Goal: Information Seeking & Learning: Learn about a topic

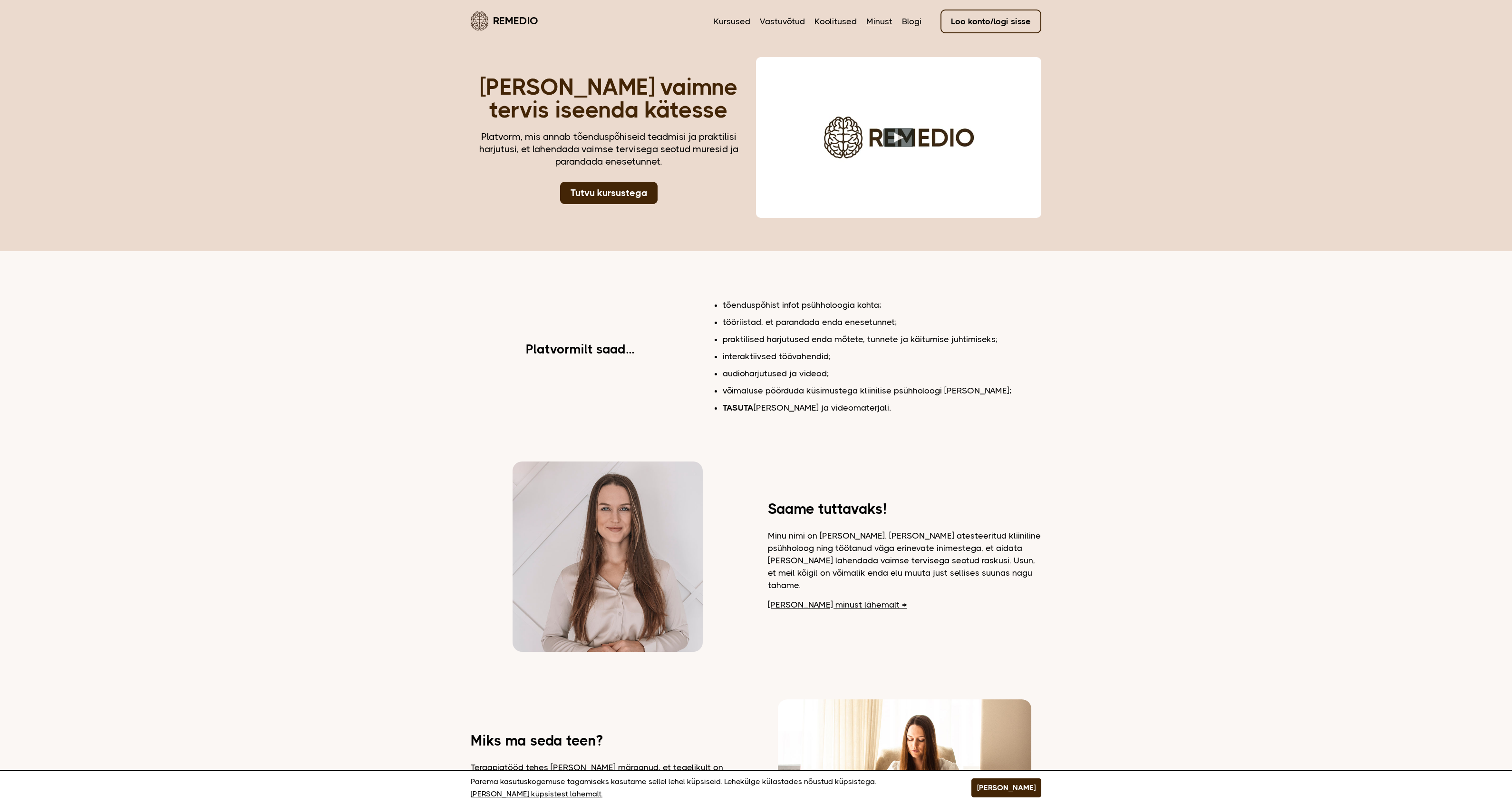
click at [892, 20] on link "Minust" at bounding box center [879, 21] width 26 height 12
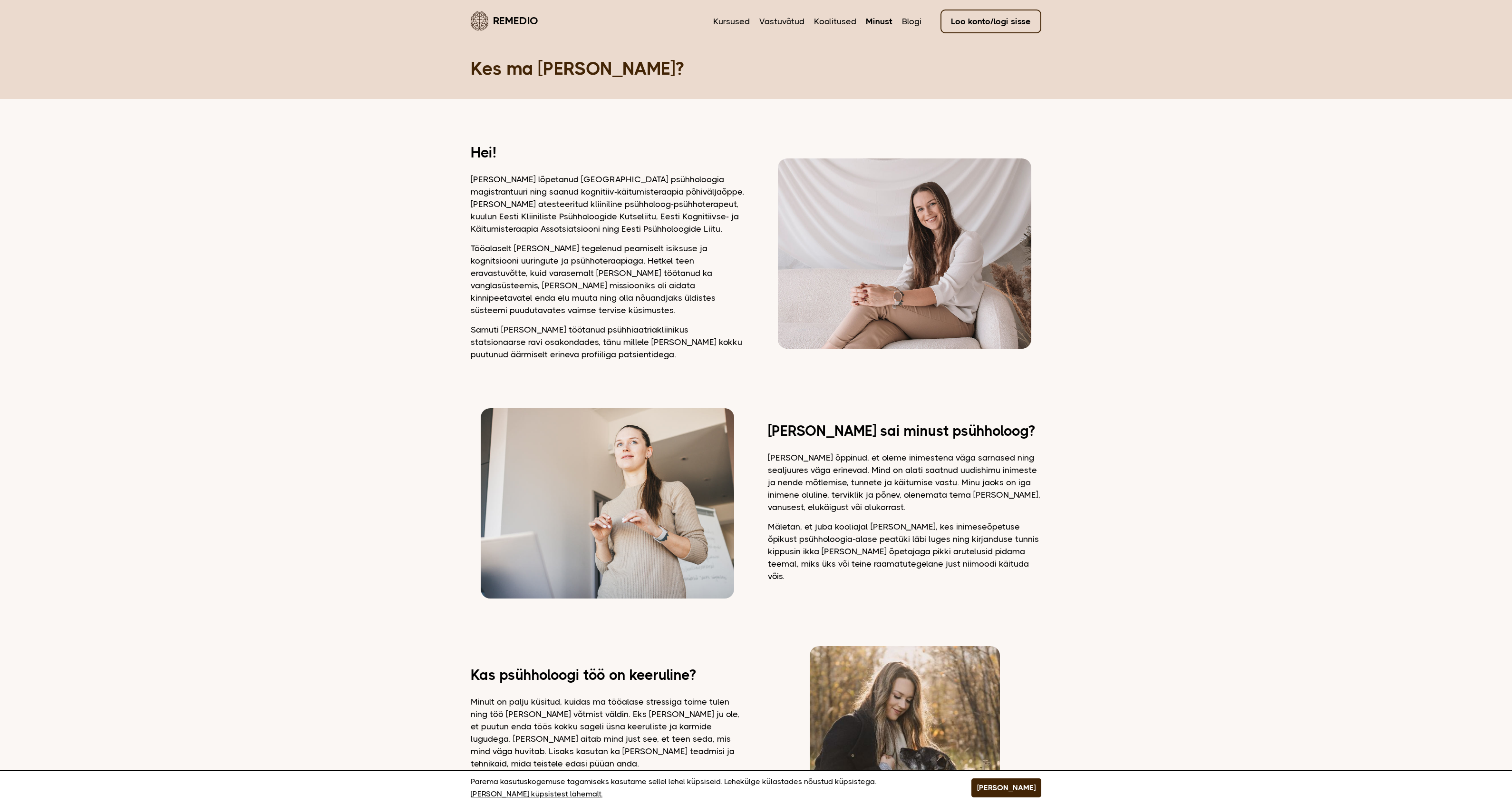
click at [840, 15] on link "Koolitused" at bounding box center [835, 21] width 42 height 12
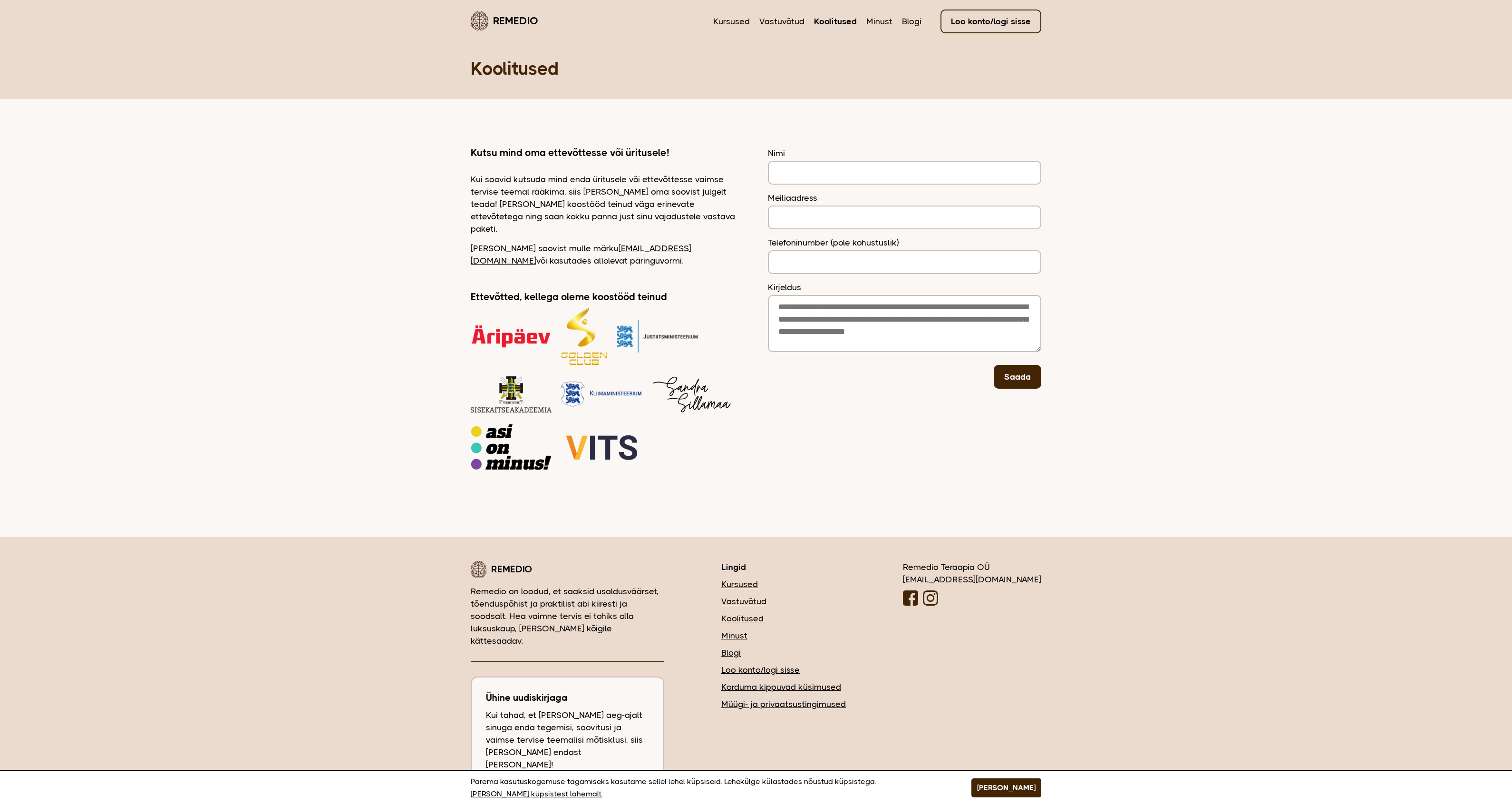
click at [803, 17] on link "Vastuvõtud" at bounding box center [782, 21] width 45 height 12
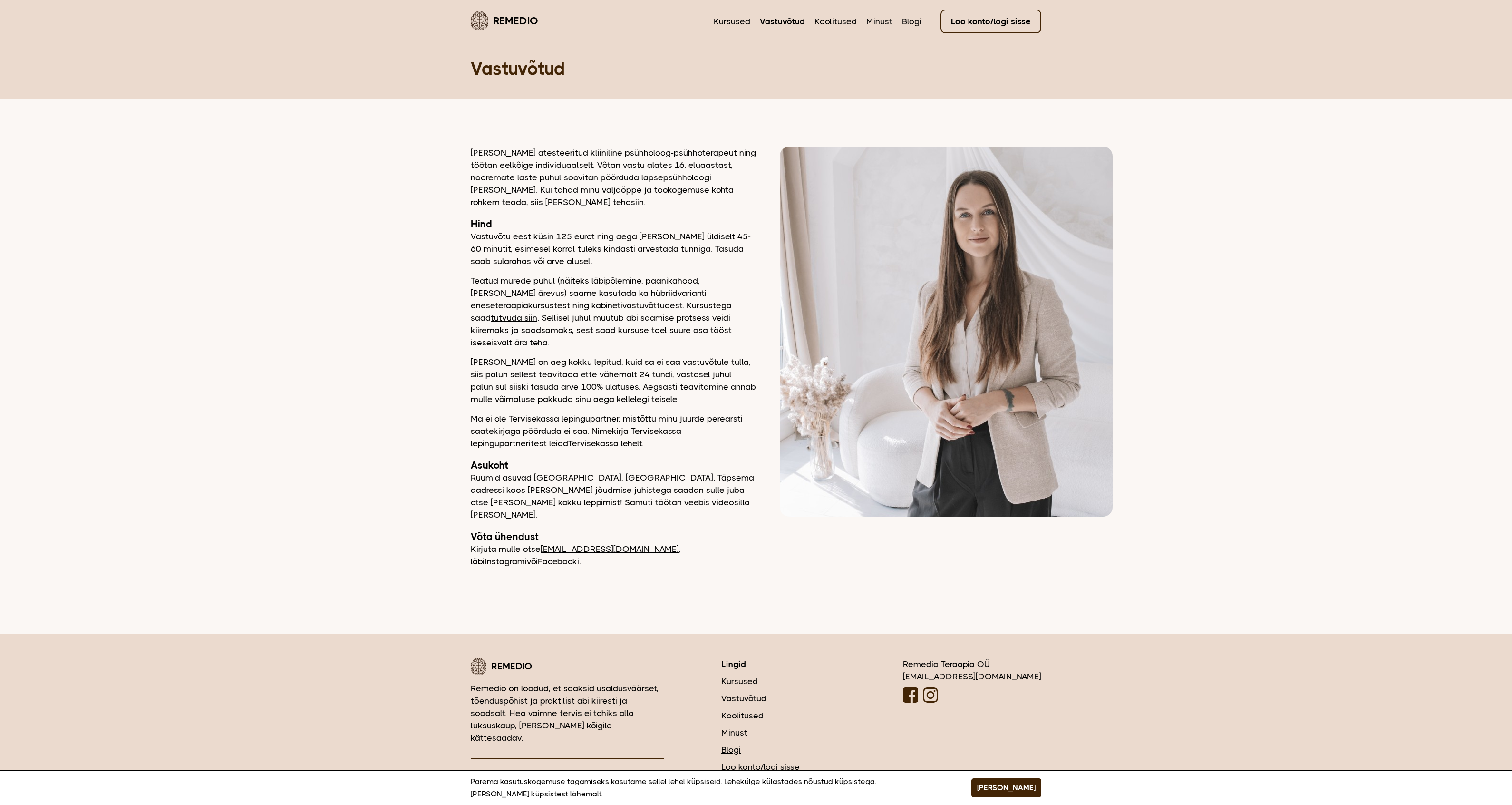
click at [851, 19] on link "Koolitused" at bounding box center [835, 21] width 42 height 12
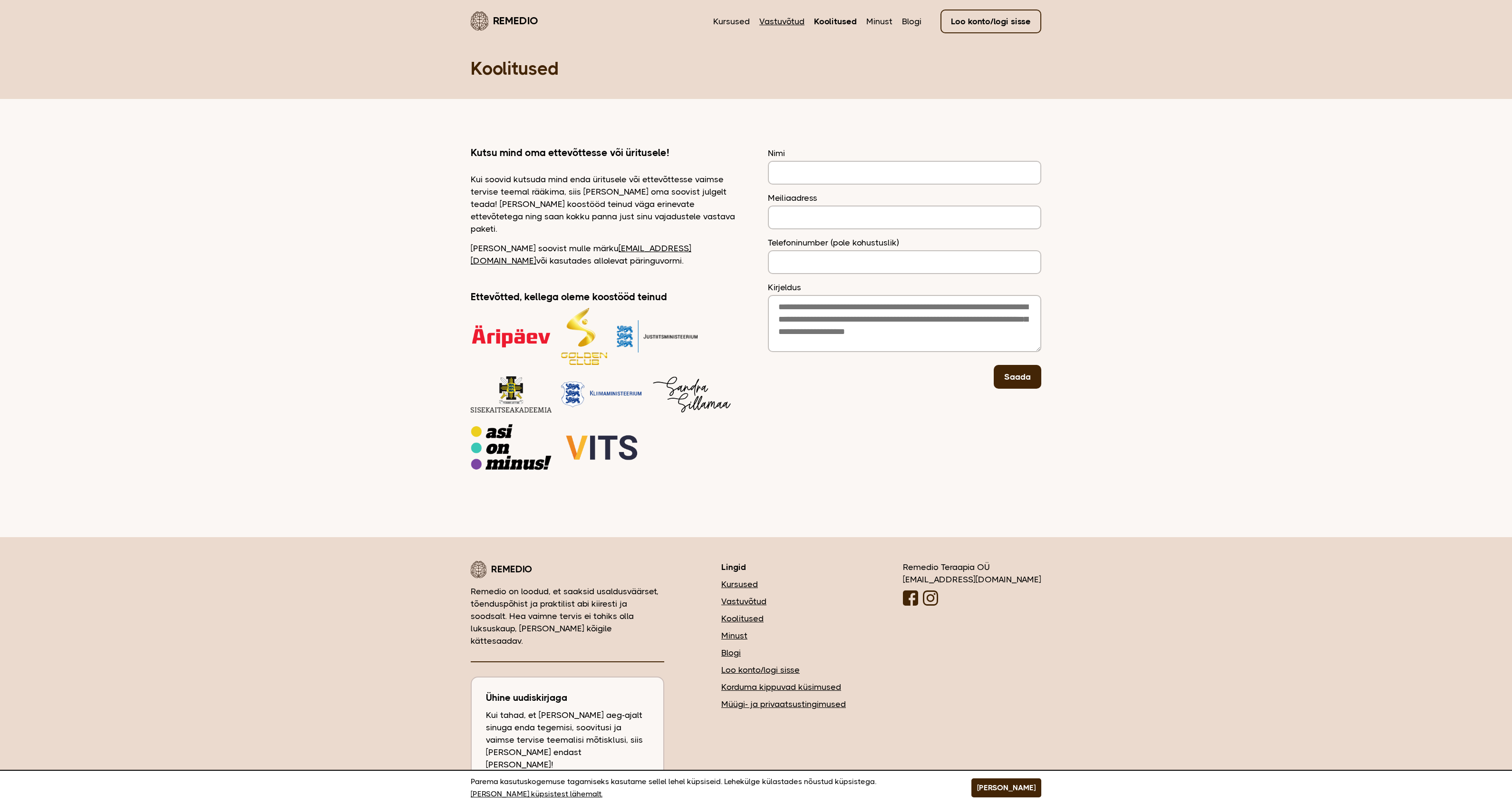
click at [792, 20] on link "Vastuvõtud" at bounding box center [782, 21] width 45 height 12
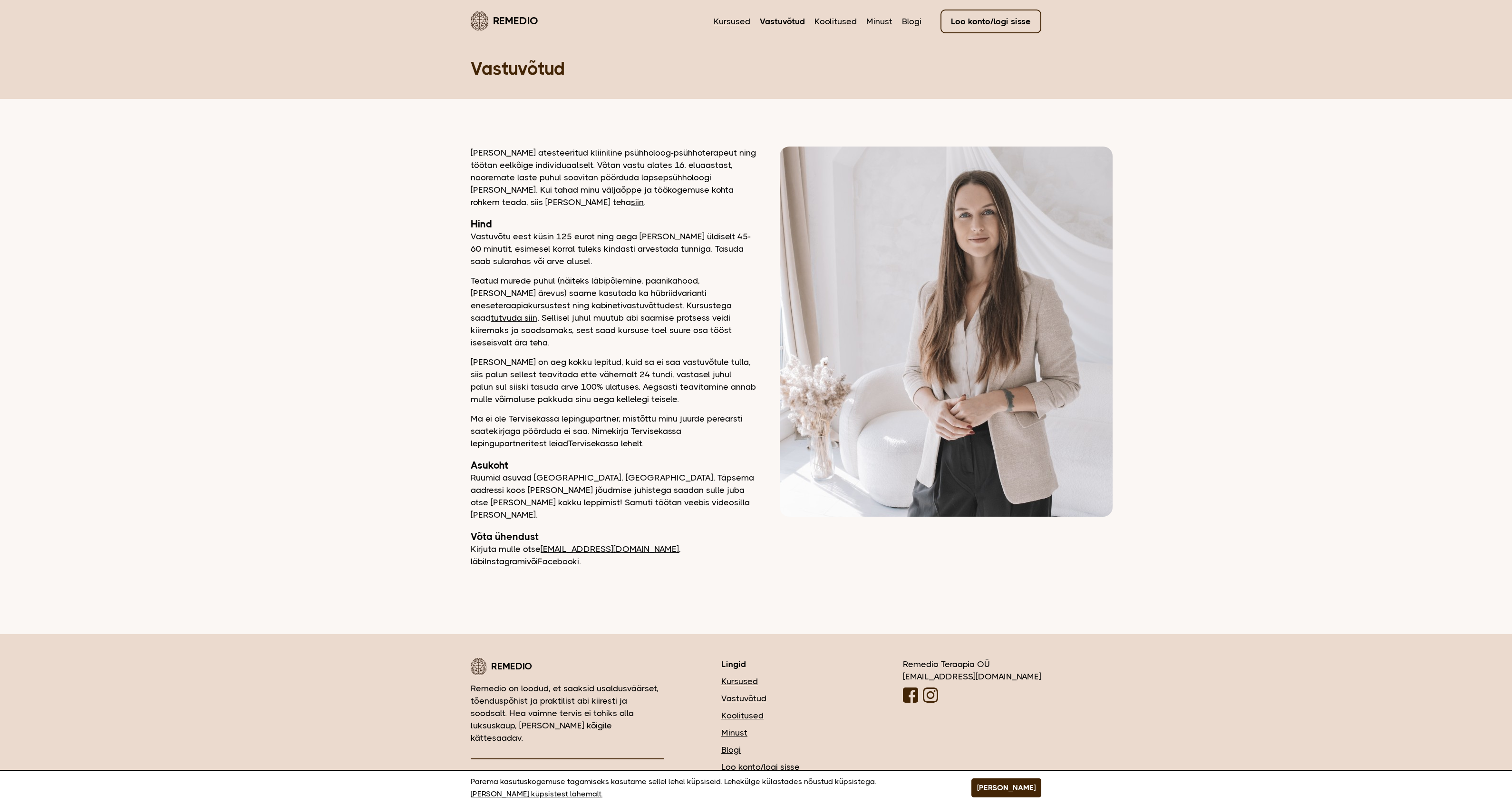
click at [737, 22] on link "Kursused" at bounding box center [732, 21] width 37 height 12
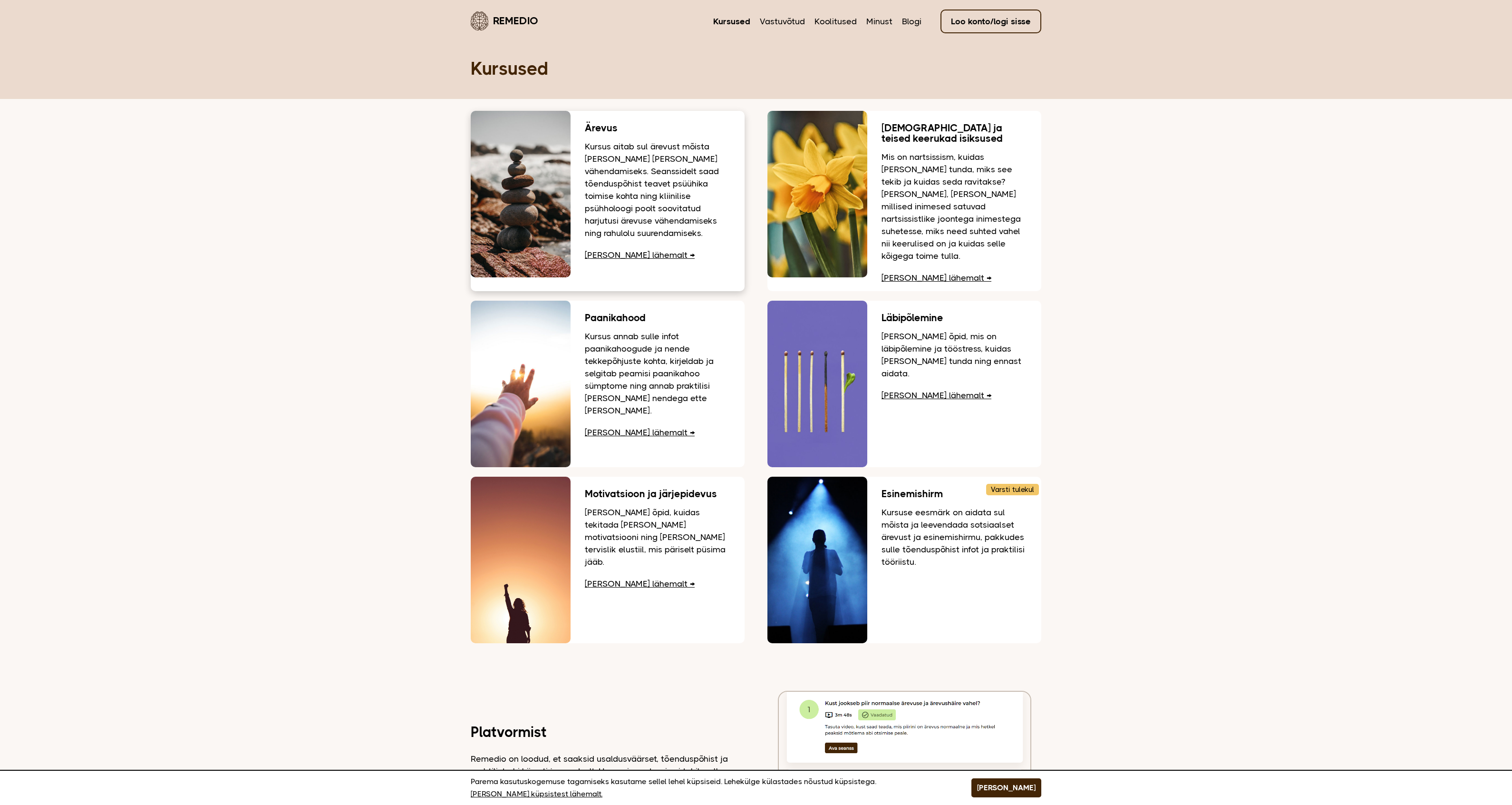
click at [599, 183] on p "Kursus aitab sul ärevust mõista ja leida viise selle vähendamiseks. Seanssidelt…" at bounding box center [658, 190] width 146 height 99
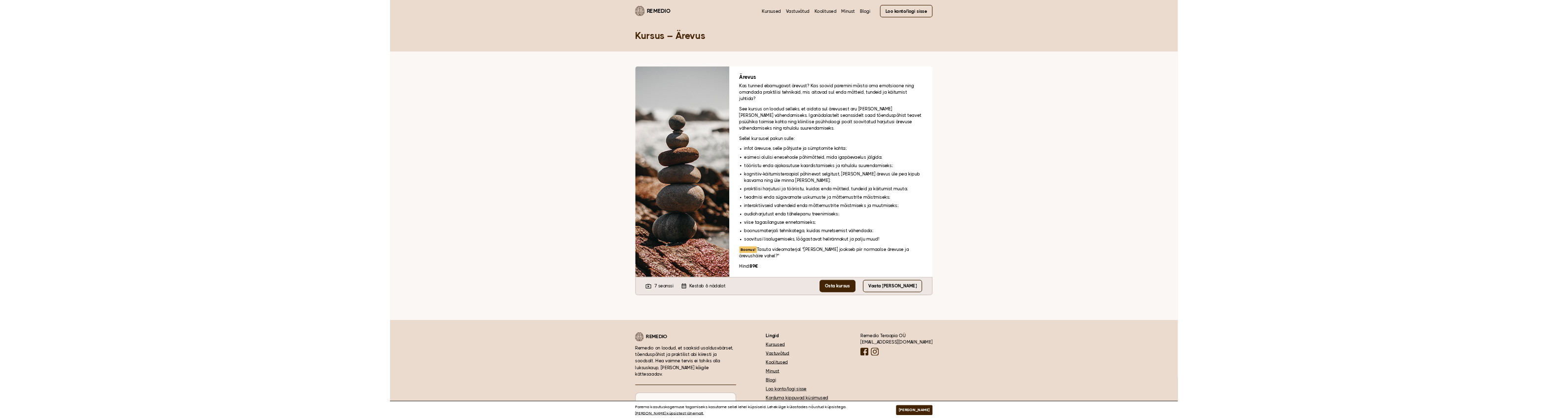
scroll to position [62, 0]
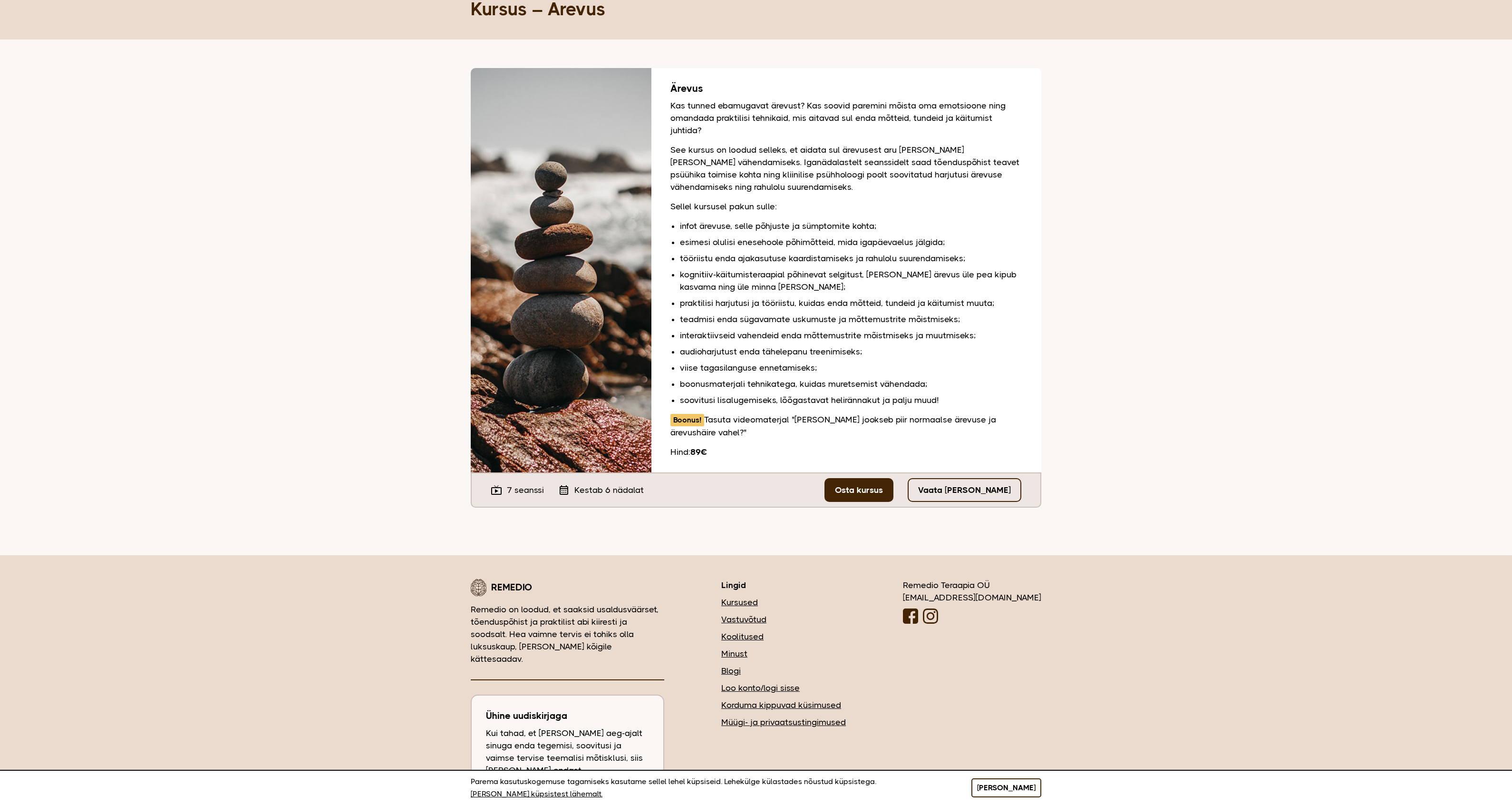
click at [1020, 790] on button "[PERSON_NAME]" at bounding box center [1006, 787] width 70 height 19
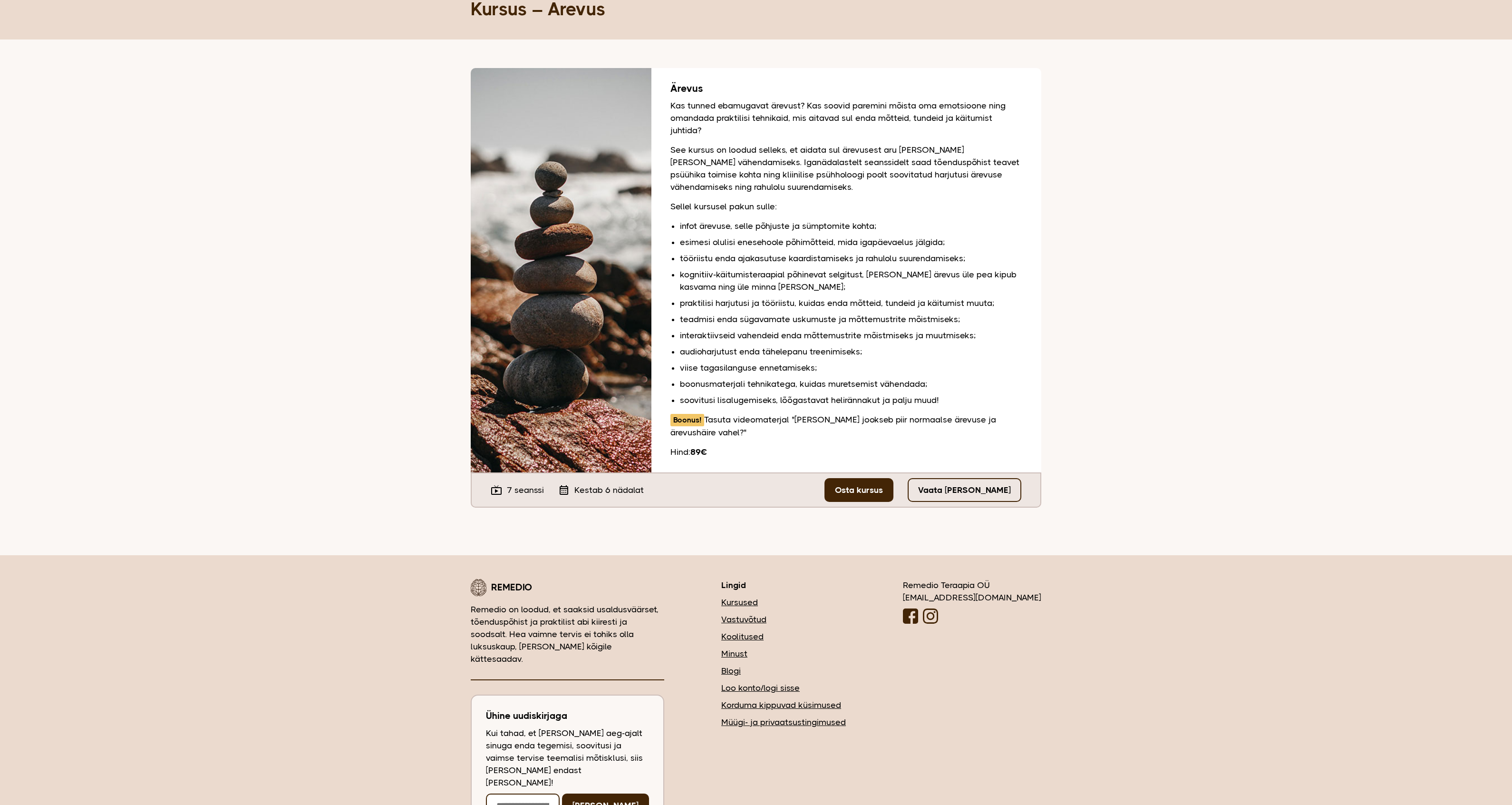
click at [560, 793] on input "email" at bounding box center [522, 805] width 74 height 24
type input "*"
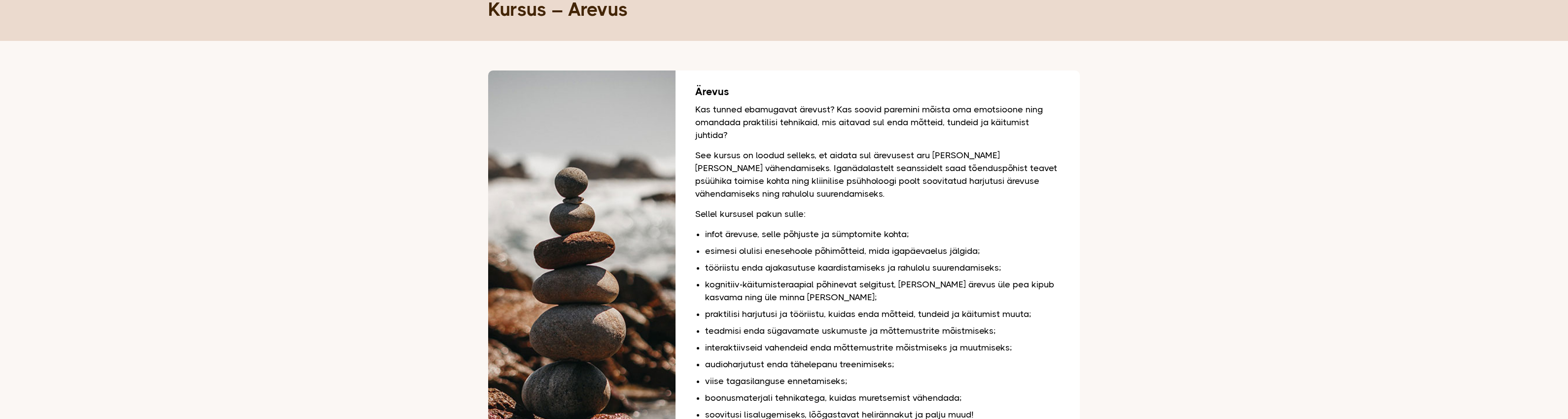
scroll to position [477, 0]
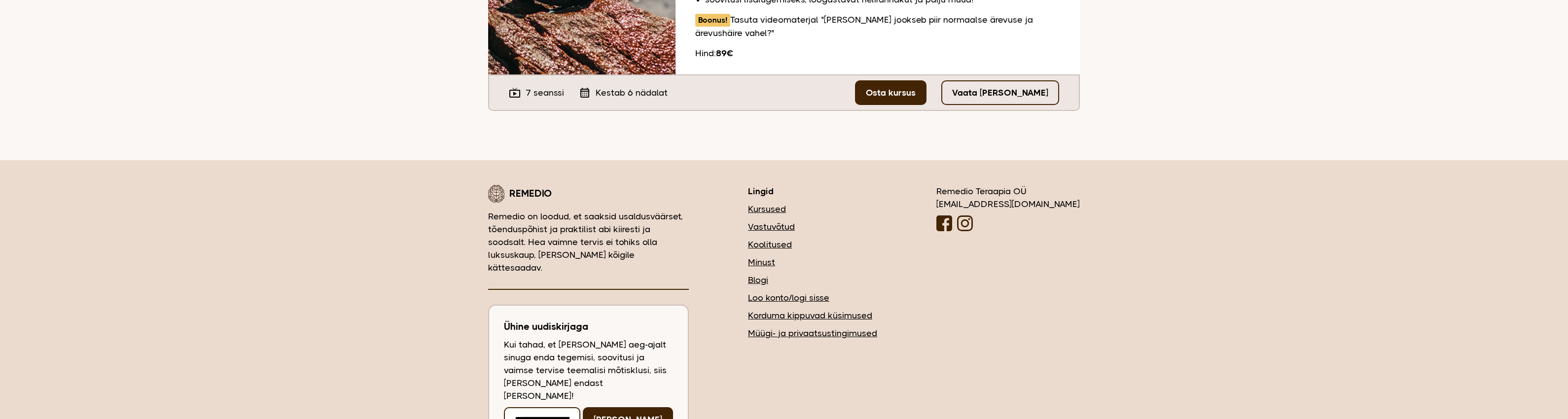
click at [576, 407] on input "**********" at bounding box center [542, 420] width 77 height 24
type input "**********"
click at [673, 407] on button "[PERSON_NAME]" at bounding box center [628, 420] width 90 height 24
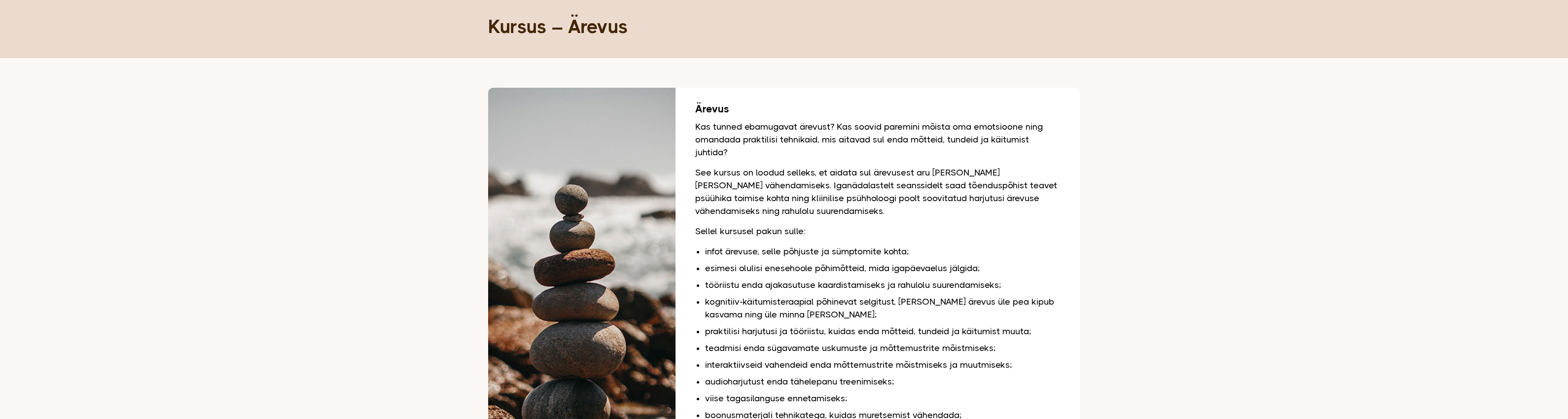
scroll to position [0, 0]
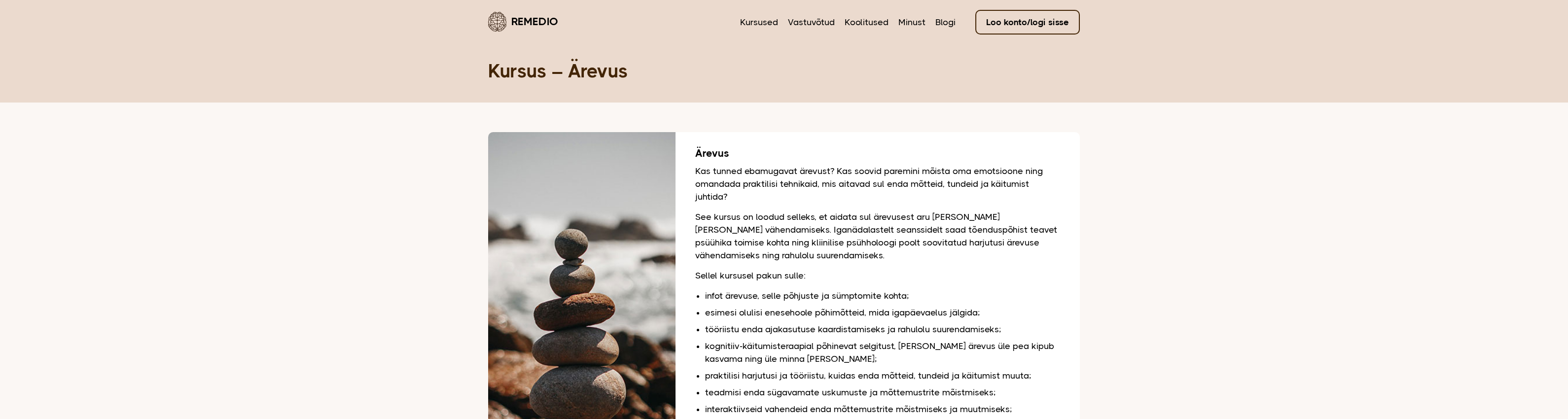
click at [914, 28] on nav "Kursused Vastuvõtud Koolitused Minust Blogi Loo konto/logi sisse" at bounding box center [910, 22] width 340 height 23
click at [910, 21] on link "Minust" at bounding box center [912, 22] width 27 height 13
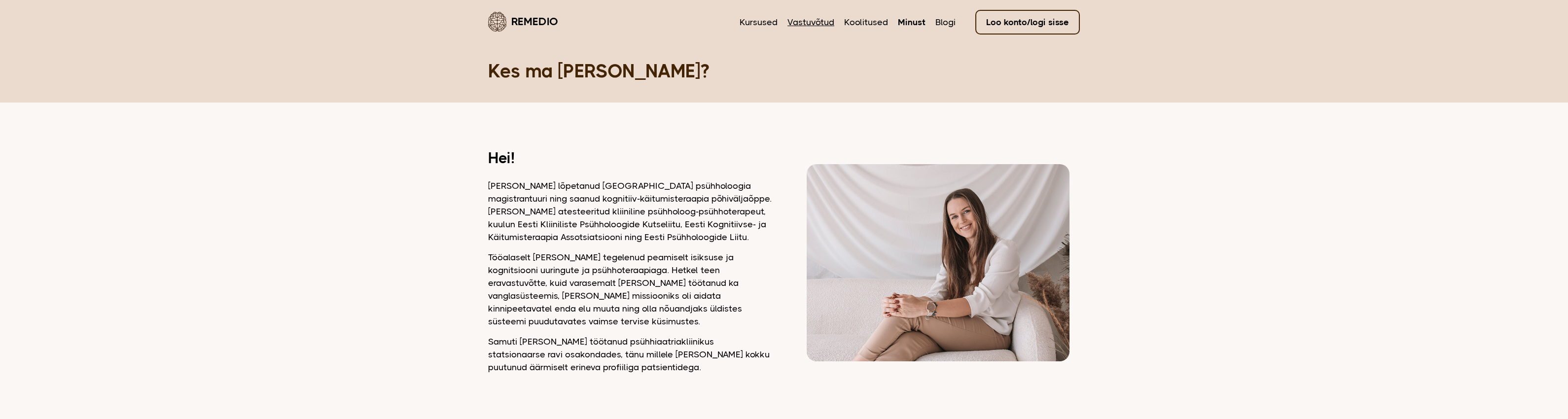
click at [812, 18] on link "Vastuvõtud" at bounding box center [811, 22] width 47 height 13
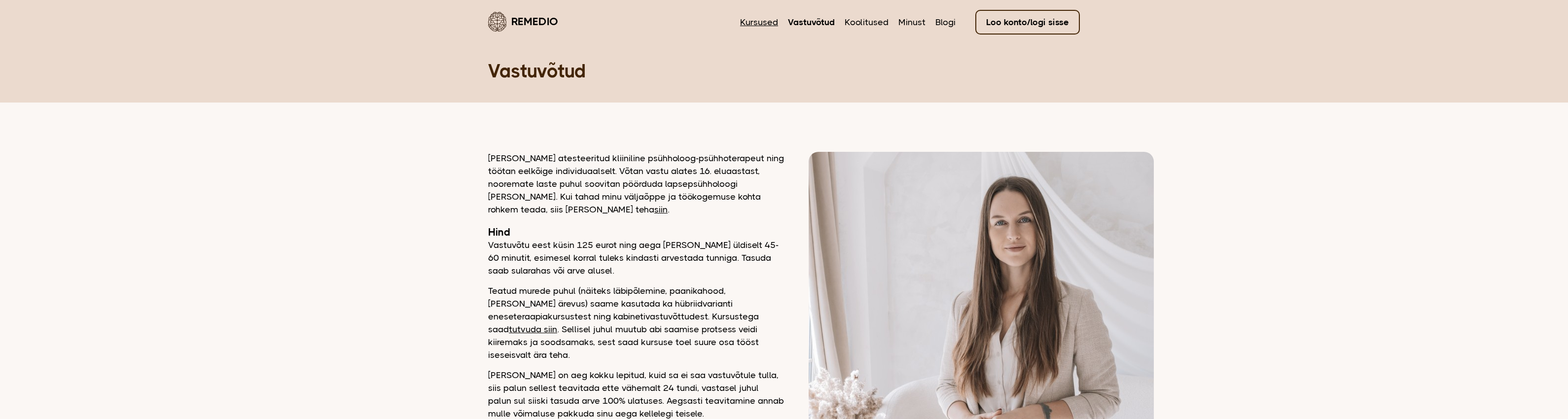
click at [757, 17] on link "Kursused" at bounding box center [759, 22] width 38 height 13
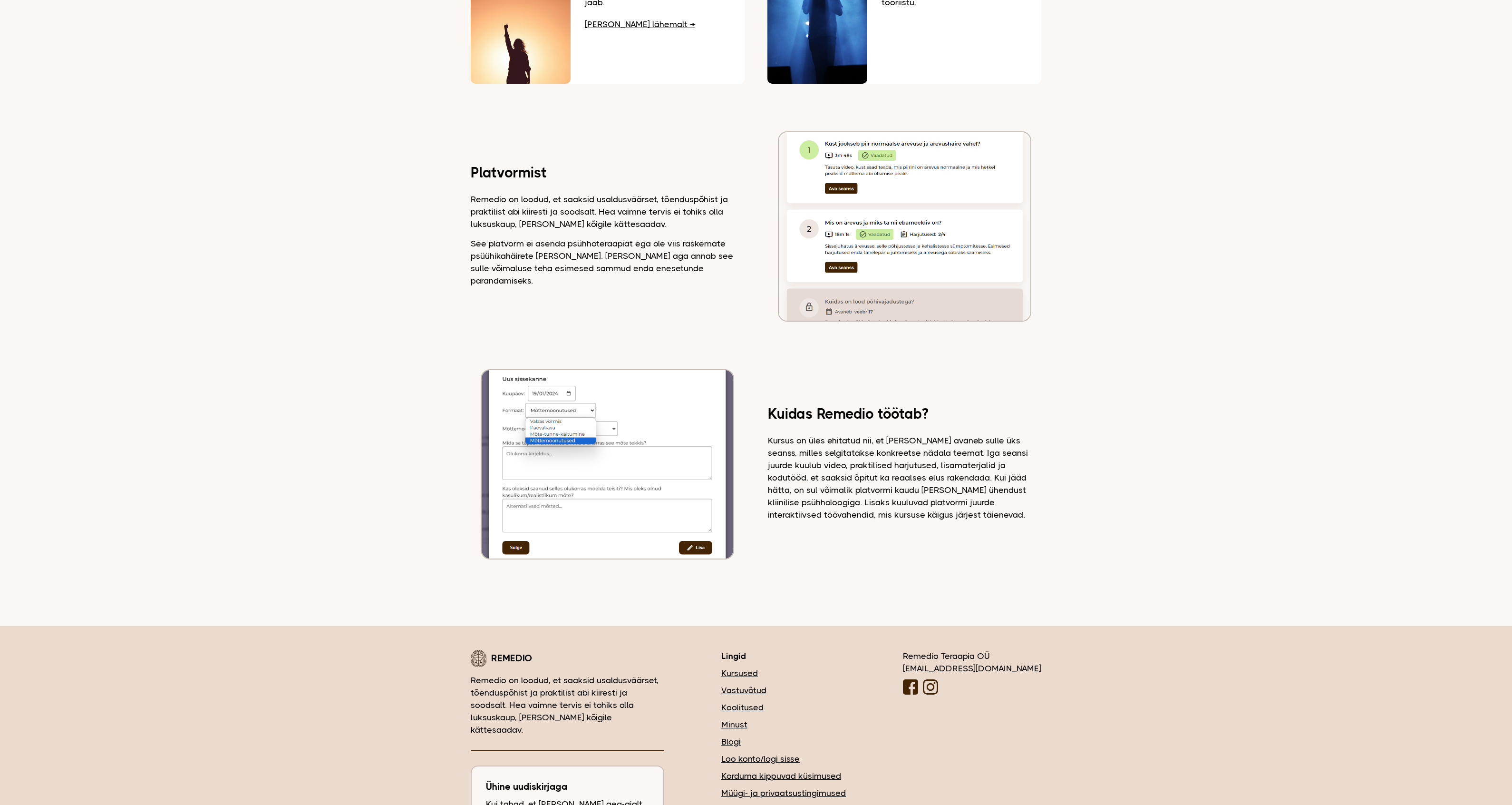
scroll to position [500, 0]
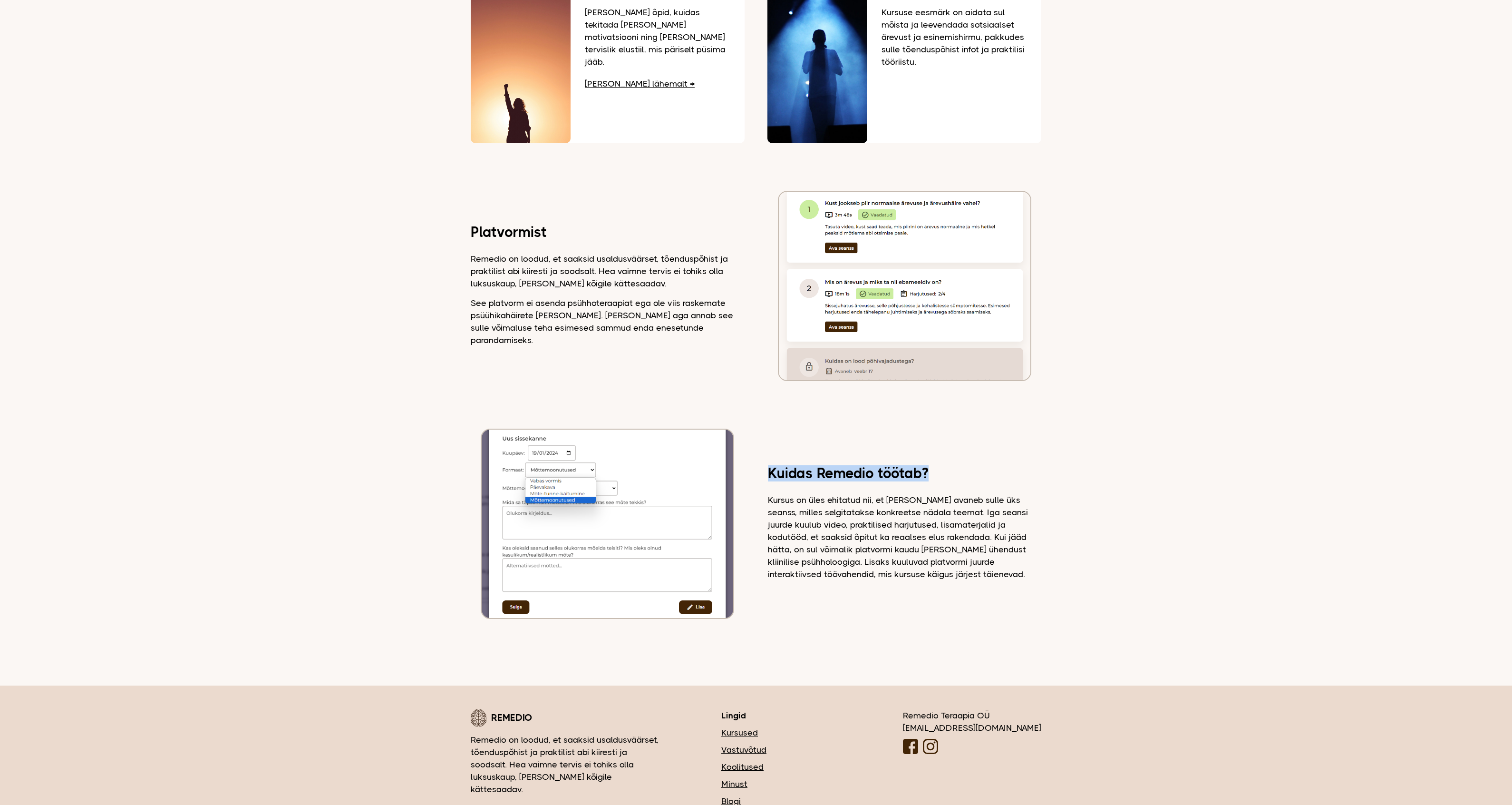
drag, startPoint x: 770, startPoint y: 461, endPoint x: 968, endPoint y: 460, distance: 198.0
click at [968, 404] on h2 "Kuidas Remedio töötab?" at bounding box center [905, 473] width 273 height 12
copy h2 "Kuidas Remedio töötab?"
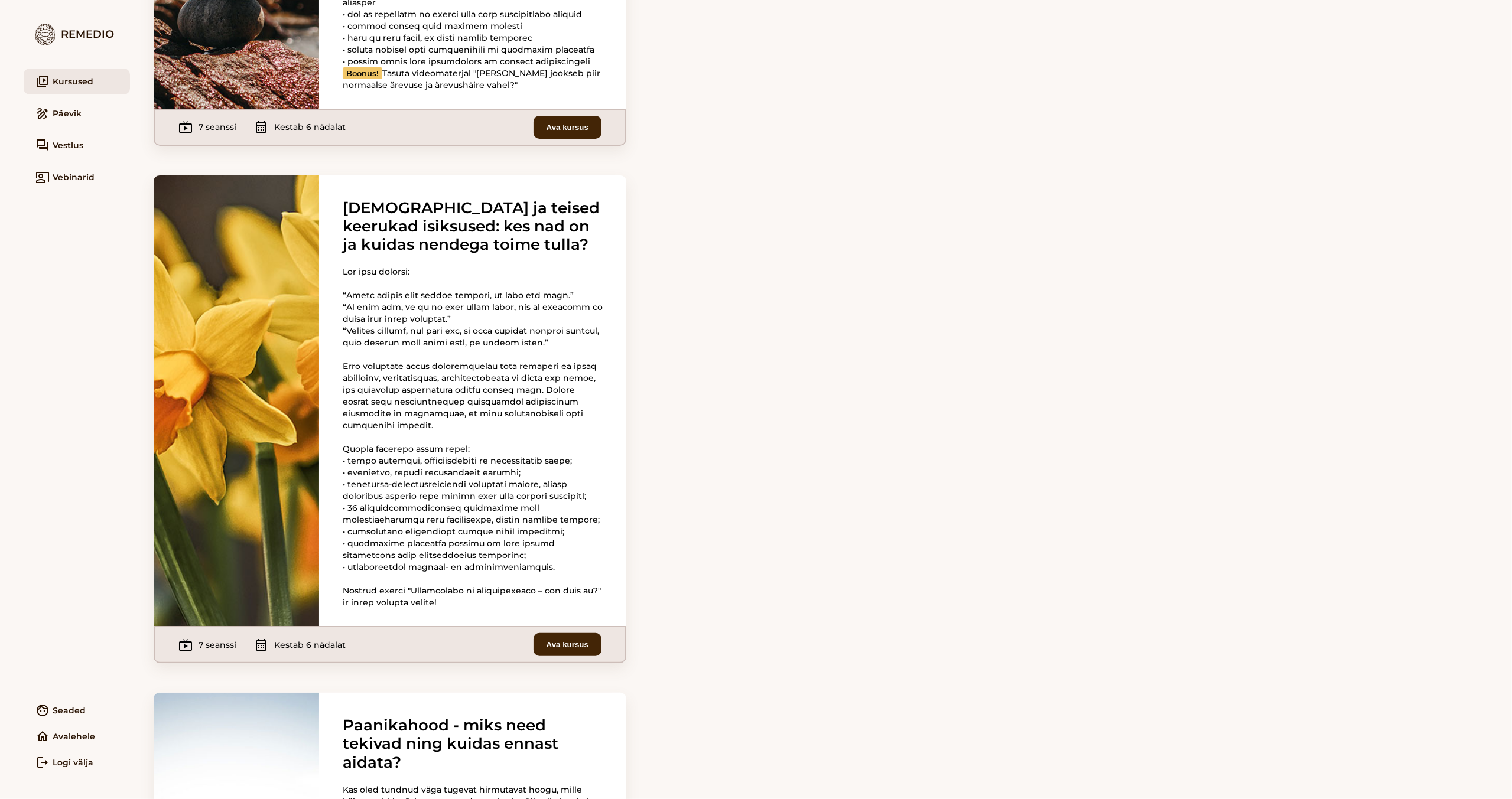
scroll to position [413, 0]
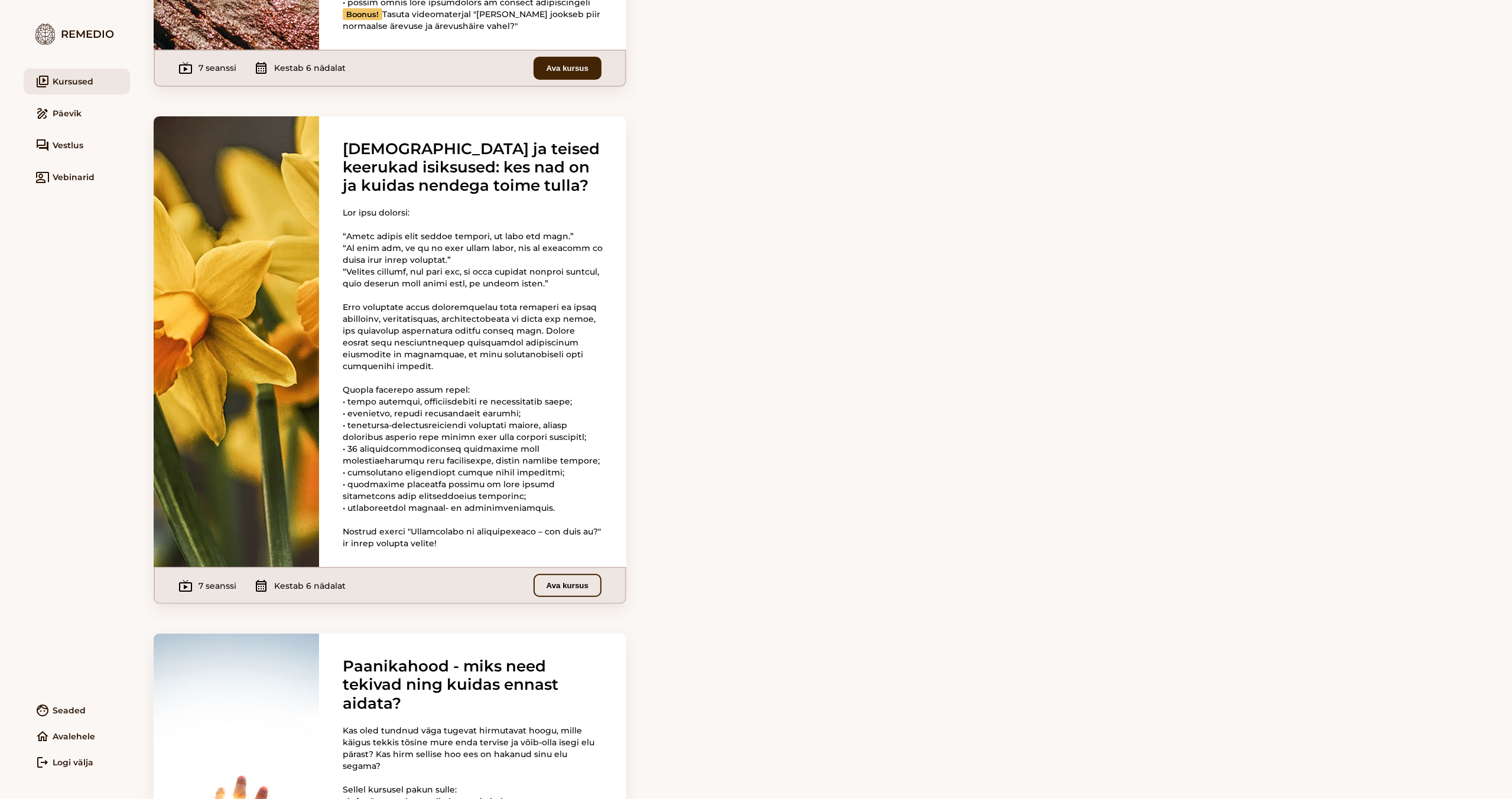
click at [571, 597] on button "Ava kursus" at bounding box center [568, 585] width 68 height 23
